Goal: Task Accomplishment & Management: Manage account settings

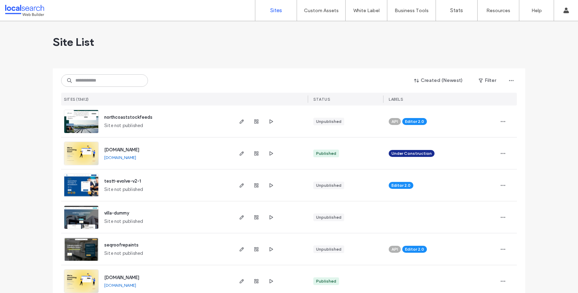
scroll to position [146, 0]
click at [88, 93] on div "SITES (13612)" at bounding box center [146, 99] width 171 height 13
click at [89, 83] on input at bounding box center [104, 80] width 87 height 12
paste input "********"
type input "********"
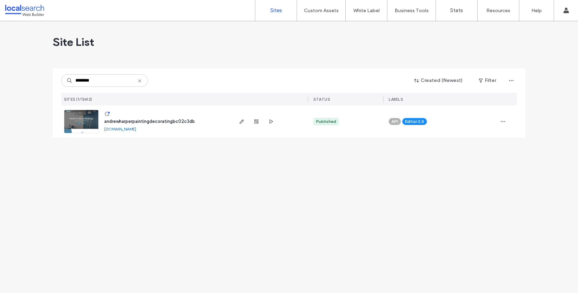
click at [83, 120] on img at bounding box center [81, 133] width 34 height 47
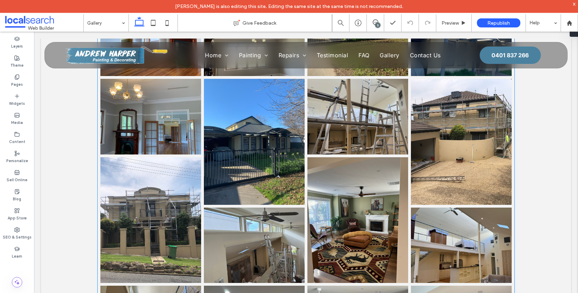
scroll to position [434, 0]
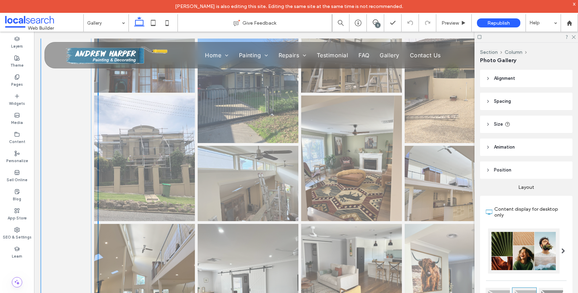
drag, startPoint x: 260, startPoint y: 242, endPoint x: 259, endPoint y: 181, distance: 61.5
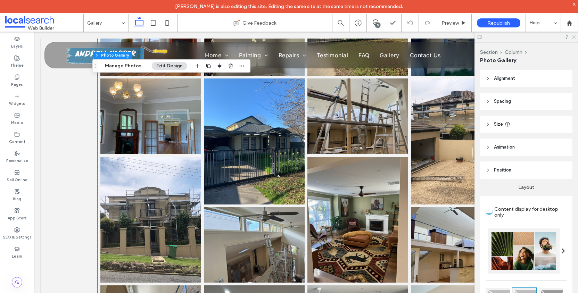
click at [574, 37] on icon at bounding box center [573, 36] width 5 height 5
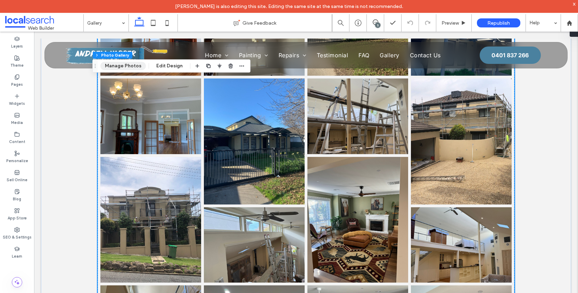
click at [127, 66] on button "Manage Photos" at bounding box center [122, 66] width 45 height 8
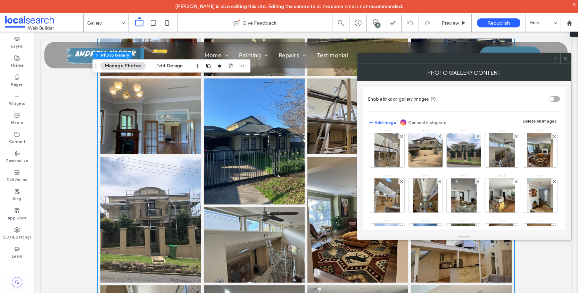
scroll to position [95, 0]
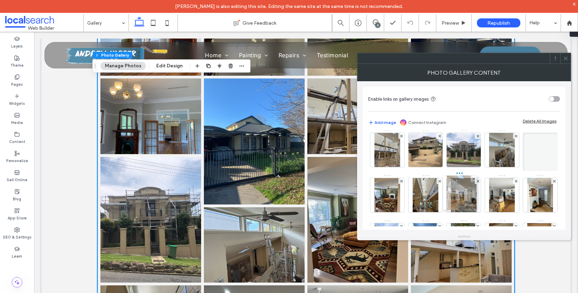
drag, startPoint x: 503, startPoint y: 198, endPoint x: 458, endPoint y: 196, distance: 44.8
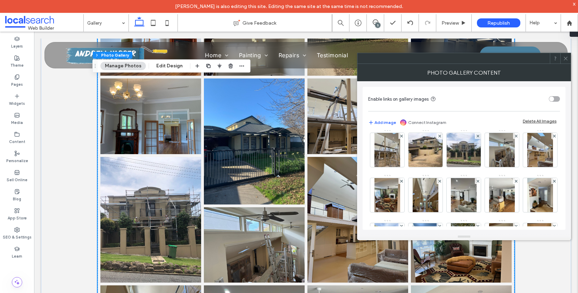
click at [567, 58] on icon at bounding box center [565, 58] width 5 height 5
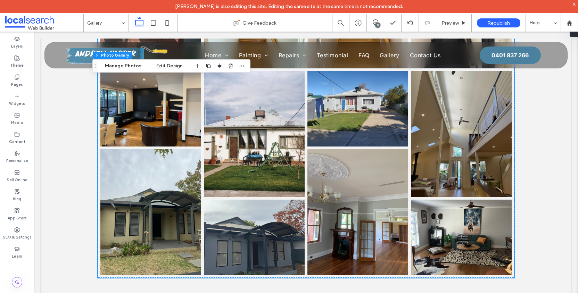
scroll to position [1062, 0]
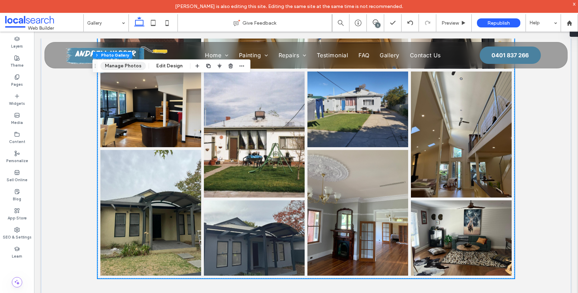
click at [118, 68] on button "Manage Photos" at bounding box center [122, 66] width 45 height 8
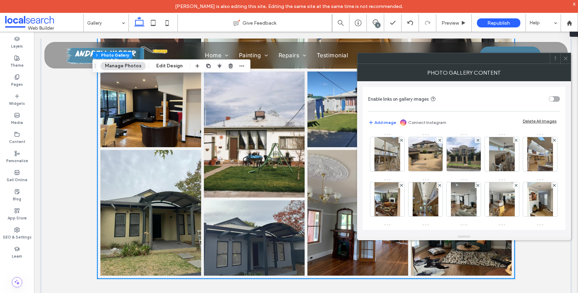
scroll to position [91, 0]
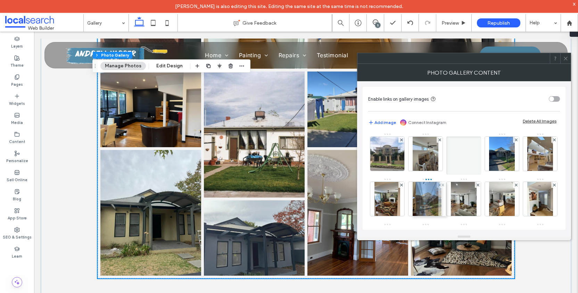
drag, startPoint x: 464, startPoint y: 152, endPoint x: 417, endPoint y: 212, distance: 76.4
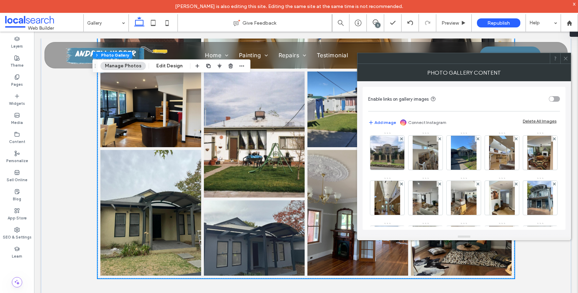
scroll to position [93, 0]
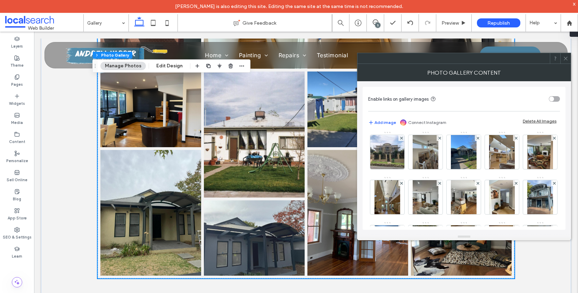
click at [567, 60] on icon at bounding box center [565, 58] width 5 height 5
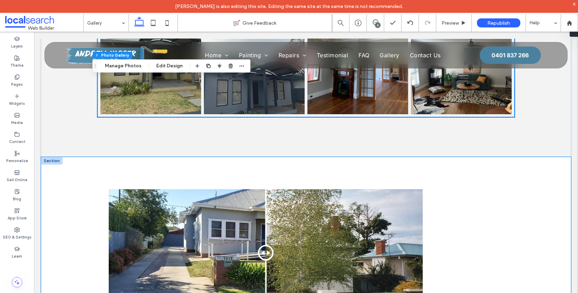
scroll to position [1220, 0]
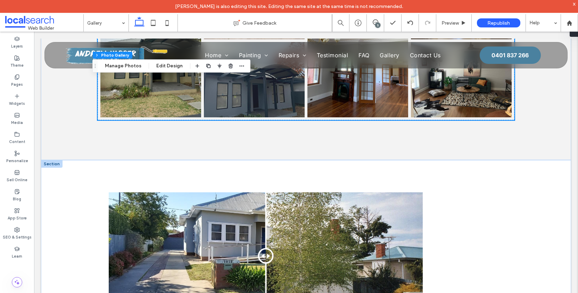
click at [57, 165] on div at bounding box center [52, 164] width 22 height 8
type textarea "*"
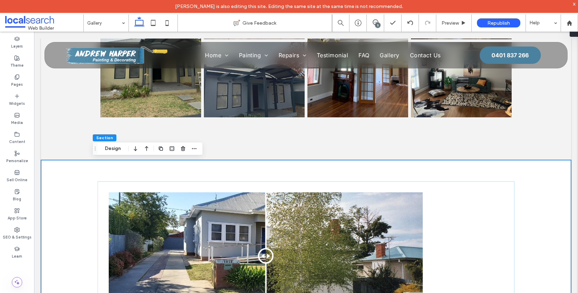
click at [57, 165] on div "Before After" at bounding box center [306, 256] width 530 height 192
click at [525, 170] on div "Before After" at bounding box center [306, 256] width 530 height 192
click at [64, 170] on div "Before After" at bounding box center [306, 256] width 530 height 192
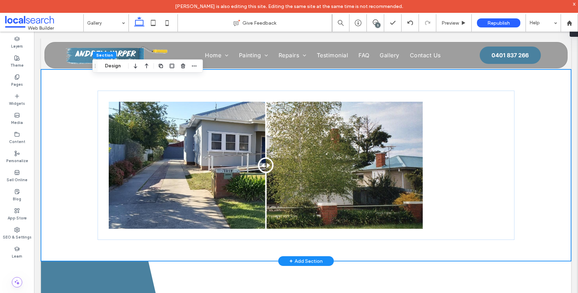
scroll to position [1189, 0]
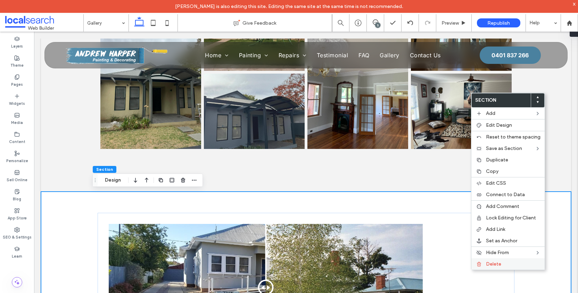
click at [507, 267] on label "Delete" at bounding box center [513, 264] width 55 height 6
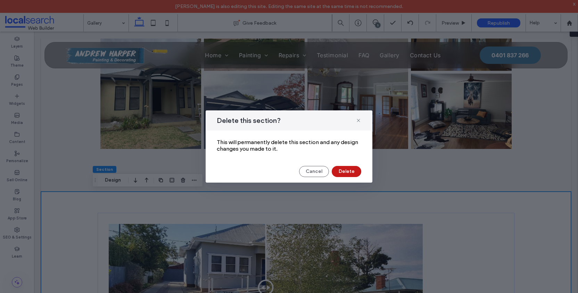
click at [355, 170] on button "Delete" at bounding box center [347, 171] width 30 height 11
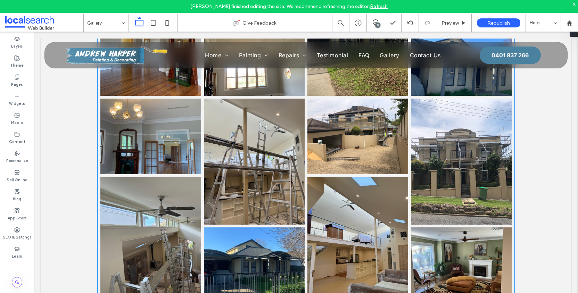
scroll to position [420, 0]
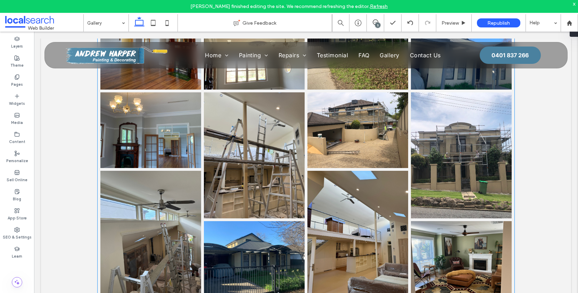
click at [341, 156] on link at bounding box center [357, 130] width 101 height 76
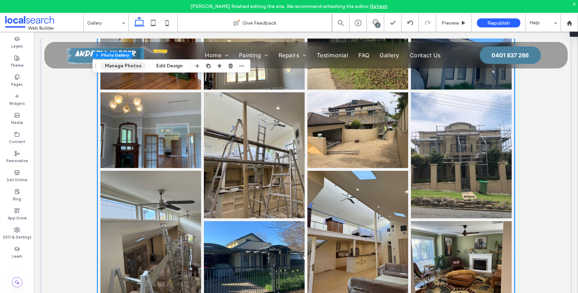
click at [126, 65] on button "Manage Photos" at bounding box center [122, 66] width 45 height 8
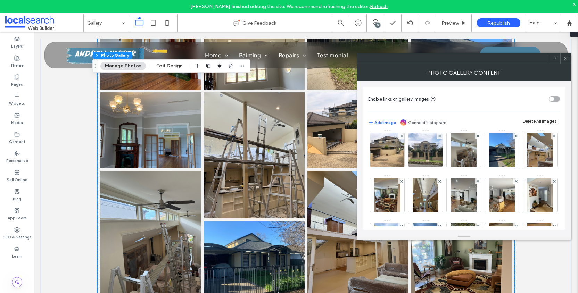
scroll to position [94, 0]
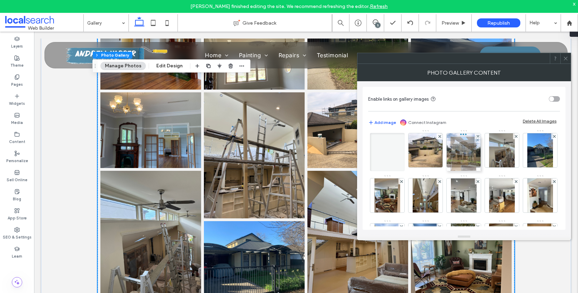
drag, startPoint x: 461, startPoint y: 201, endPoint x: 459, endPoint y: 159, distance: 41.7
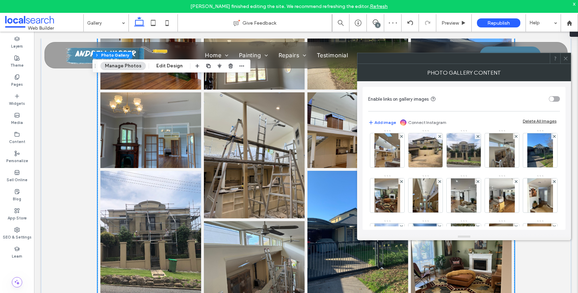
click at [566, 61] on span at bounding box center [565, 58] width 5 height 10
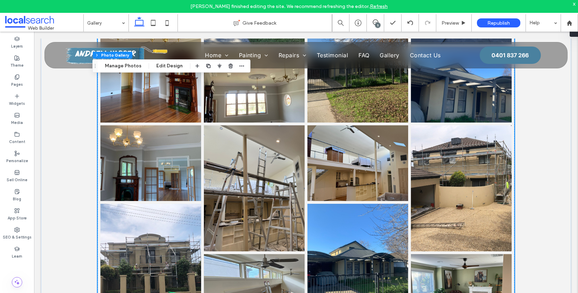
scroll to position [393, 0]
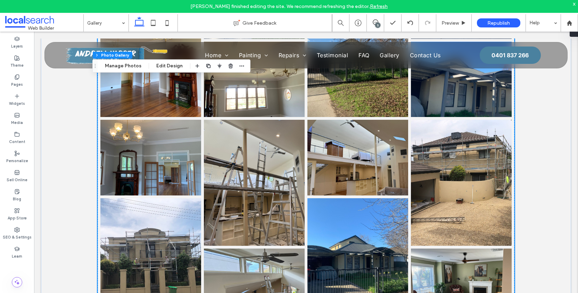
click at [123, 70] on div "Section Column Photo Gallery Manage Photos Edit Design" at bounding box center [171, 65] width 158 height 13
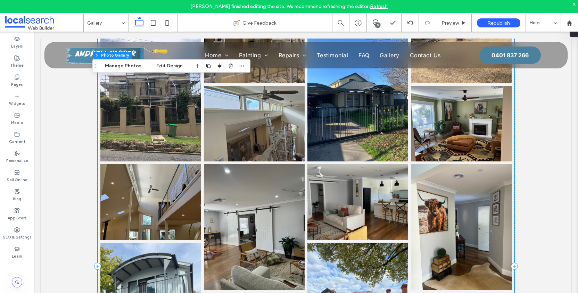
scroll to position [556, 0]
click at [125, 68] on button "Manage Photos" at bounding box center [122, 66] width 45 height 8
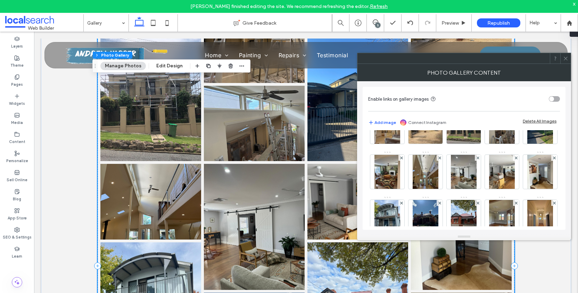
scroll to position [119, 0]
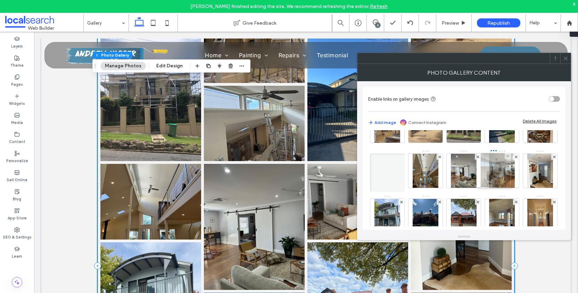
drag, startPoint x: 428, startPoint y: 160, endPoint x: 494, endPoint y: 164, distance: 66.4
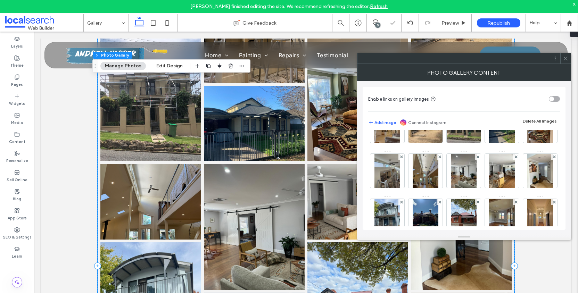
click at [565, 59] on icon at bounding box center [565, 58] width 5 height 5
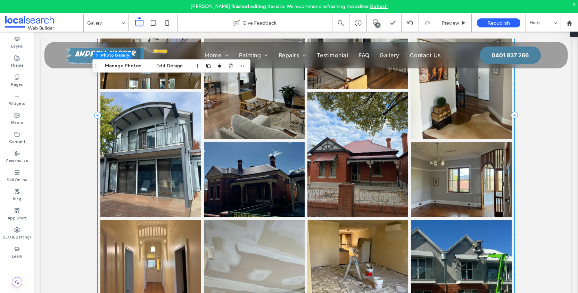
scroll to position [707, 0]
click at [134, 67] on button "Manage Photos" at bounding box center [122, 66] width 45 height 8
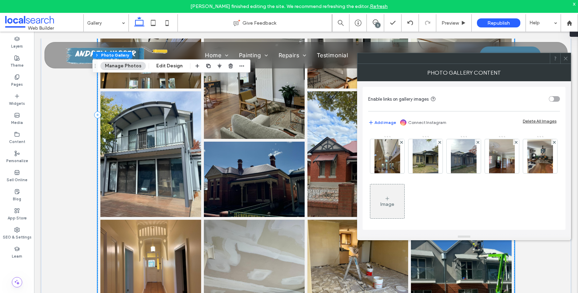
scroll to position [314, 0]
click at [513, 100] on div at bounding box center [516, 97] width 6 height 6
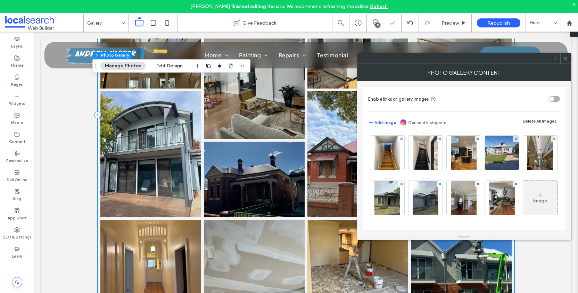
click at [513, 142] on div at bounding box center [516, 139] width 6 height 6
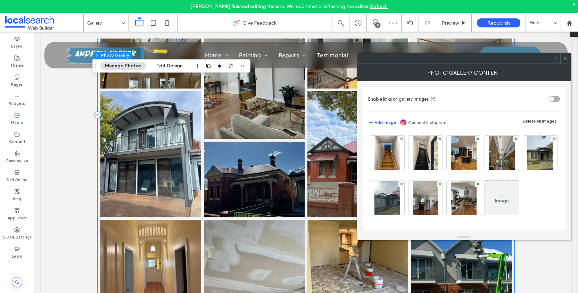
scroll to position [292, 0]
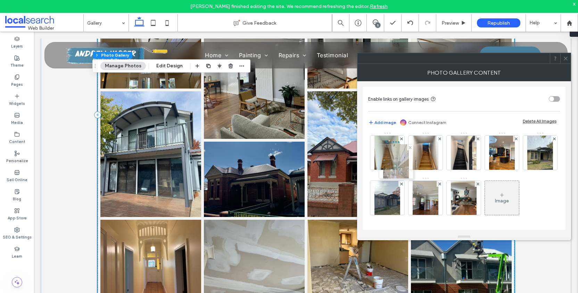
drag, startPoint x: 426, startPoint y: 216, endPoint x: 398, endPoint y: 134, distance: 86.5
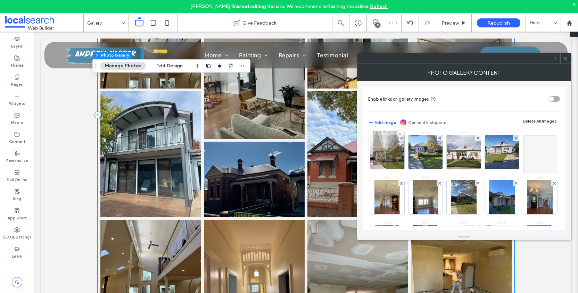
scroll to position [0, 0]
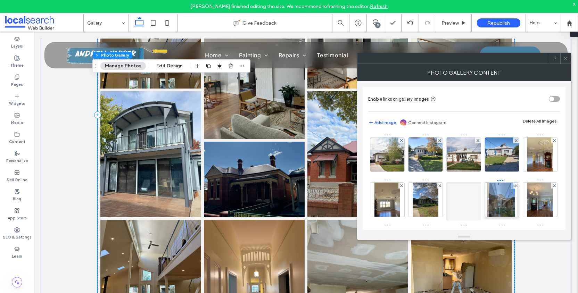
drag, startPoint x: 388, startPoint y: 195, endPoint x: 499, endPoint y: 201, distance: 111.6
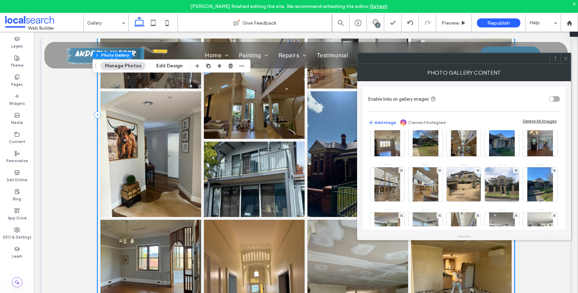
scroll to position [59, 0]
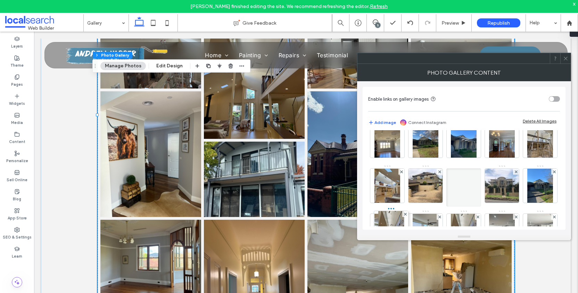
drag, startPoint x: 505, startPoint y: 145, endPoint x: 393, endPoint y: 232, distance: 141.6
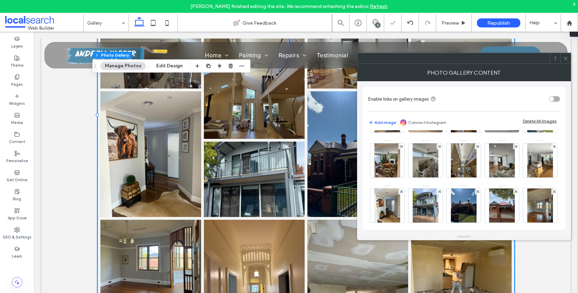
scroll to position [137, 0]
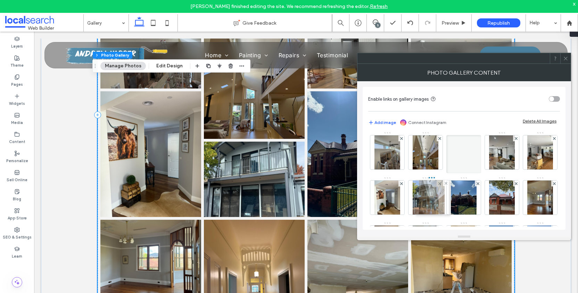
drag, startPoint x: 385, startPoint y: 155, endPoint x: 428, endPoint y: 200, distance: 61.9
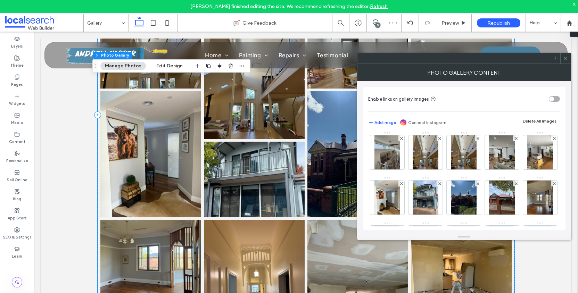
click at [563, 58] on icon at bounding box center [565, 58] width 5 height 5
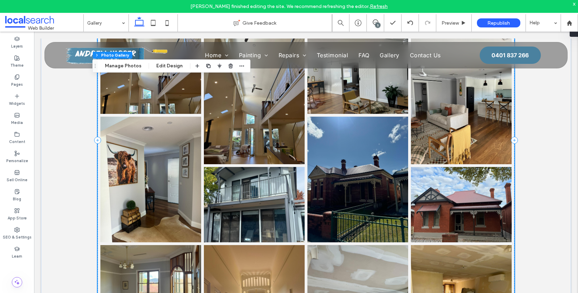
scroll to position [680, 0]
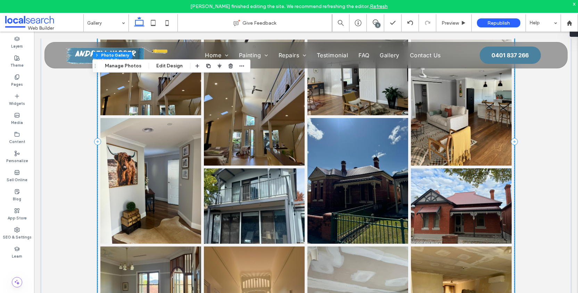
click at [375, 168] on link at bounding box center [357, 181] width 101 height 126
click at [131, 67] on button "Manage Photos" at bounding box center [122, 66] width 45 height 8
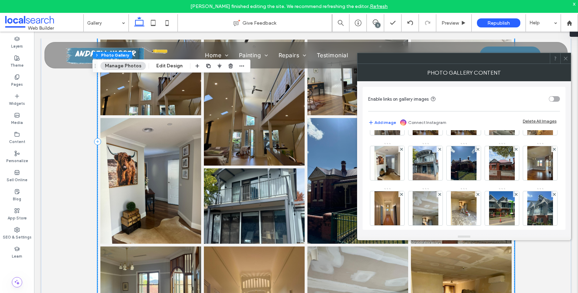
scroll to position [185, 0]
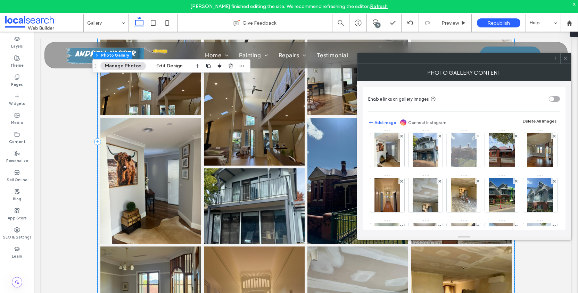
click at [477, 137] on icon at bounding box center [477, 136] width 3 height 3
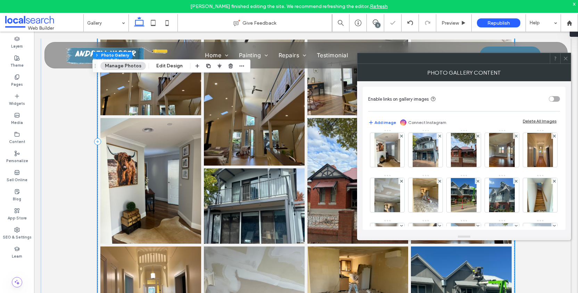
click at [565, 60] on icon at bounding box center [565, 58] width 5 height 5
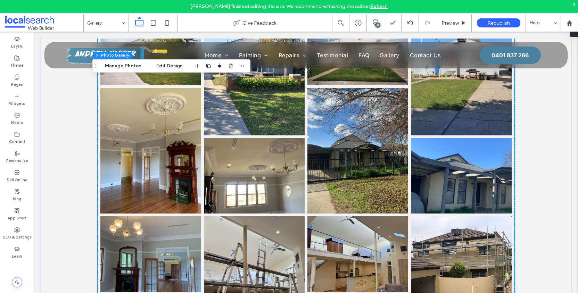
scroll to position [295, 0]
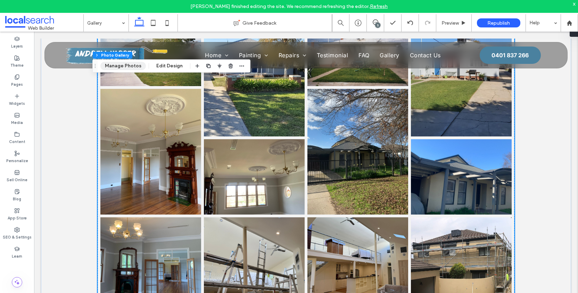
click at [128, 62] on button "Manage Photos" at bounding box center [122, 66] width 45 height 8
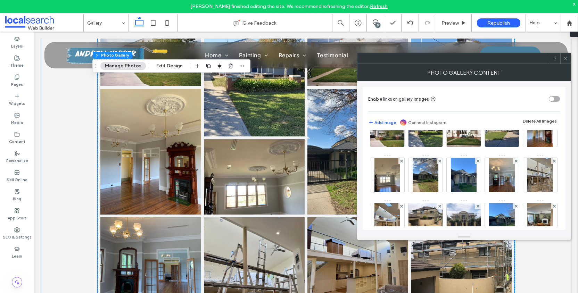
scroll to position [27, 0]
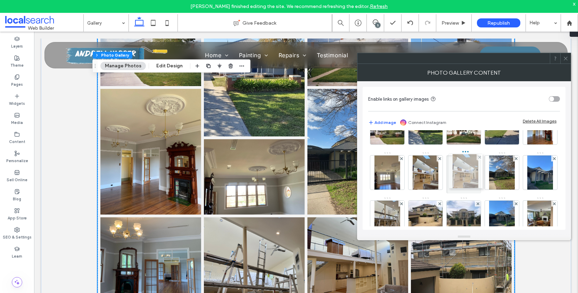
drag, startPoint x: 385, startPoint y: 220, endPoint x: 474, endPoint y: 167, distance: 103.9
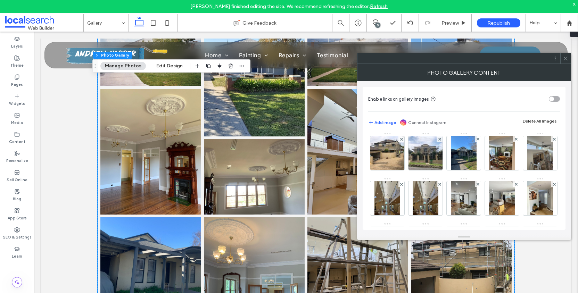
scroll to position [91, 0]
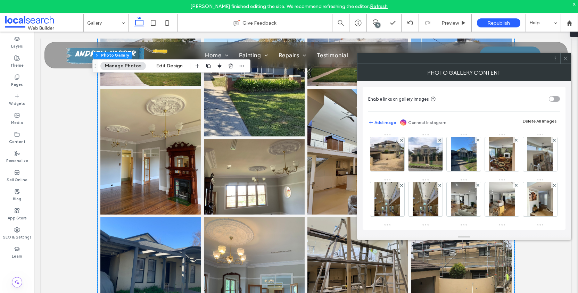
click at [566, 62] on span at bounding box center [565, 58] width 5 height 10
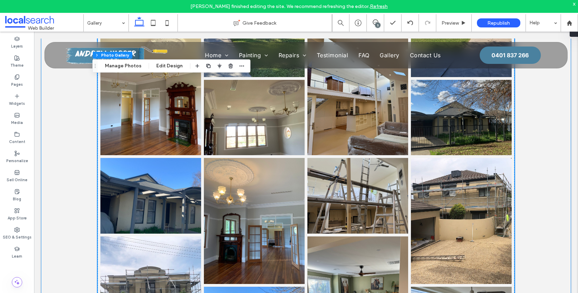
scroll to position [356, 0]
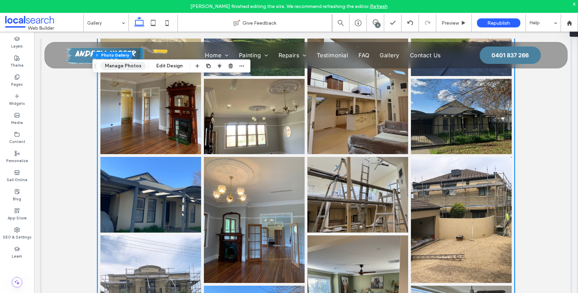
click at [131, 69] on button "Manage Photos" at bounding box center [122, 66] width 45 height 8
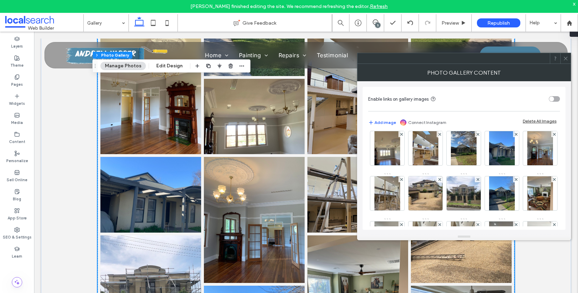
scroll to position [51, 0]
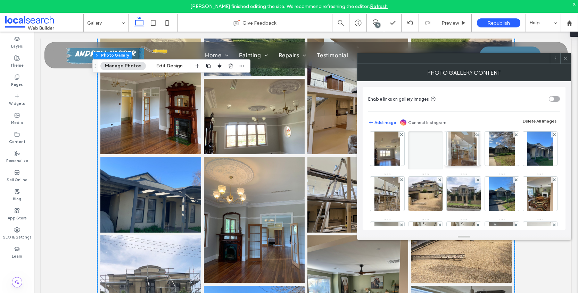
drag, startPoint x: 421, startPoint y: 199, endPoint x: 455, endPoint y: 153, distance: 56.5
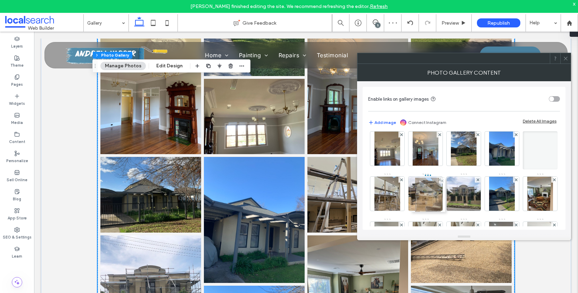
drag, startPoint x: 512, startPoint y: 145, endPoint x: 437, endPoint y: 191, distance: 88.7
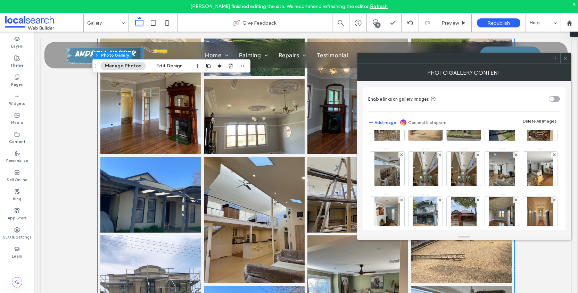
scroll to position [123, 0]
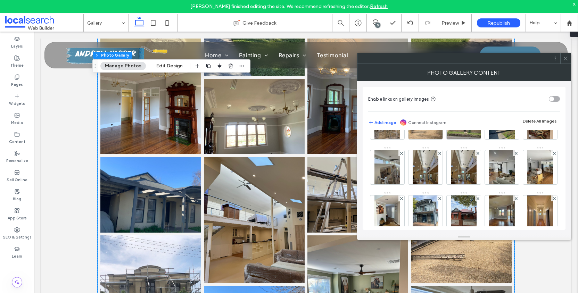
click at [566, 59] on use at bounding box center [564, 58] width 3 height 3
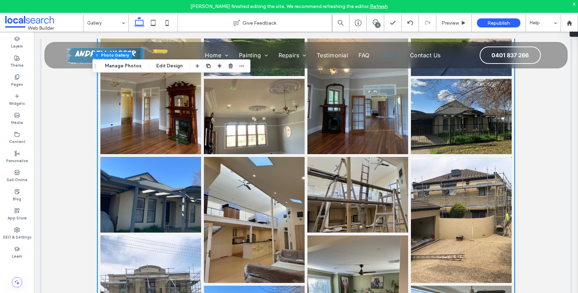
scroll to position [146, 0]
